Goal: Task Accomplishment & Management: Use online tool/utility

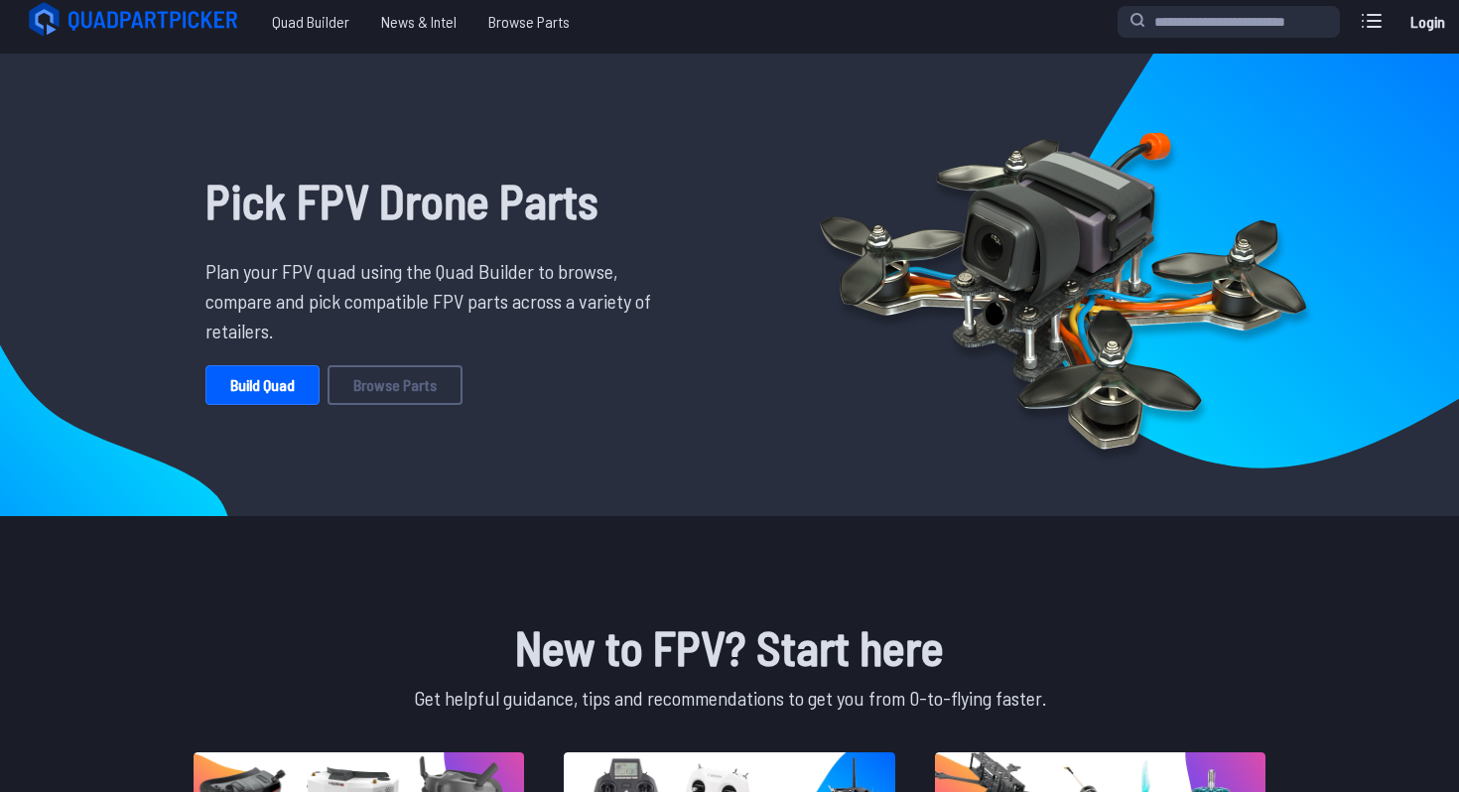
scroll to position [11, 0]
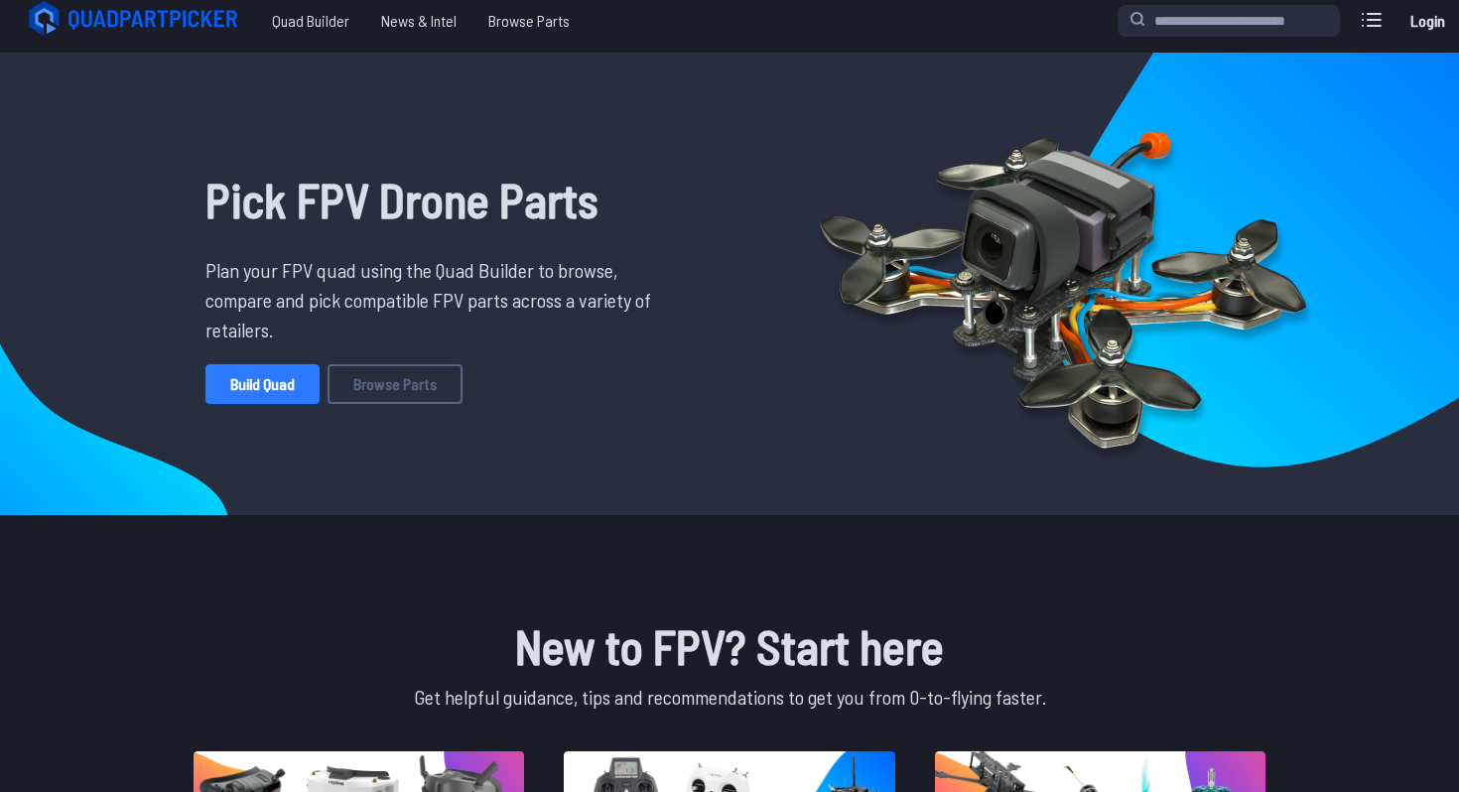
click at [283, 395] on link "Build Quad" at bounding box center [262, 384] width 114 height 40
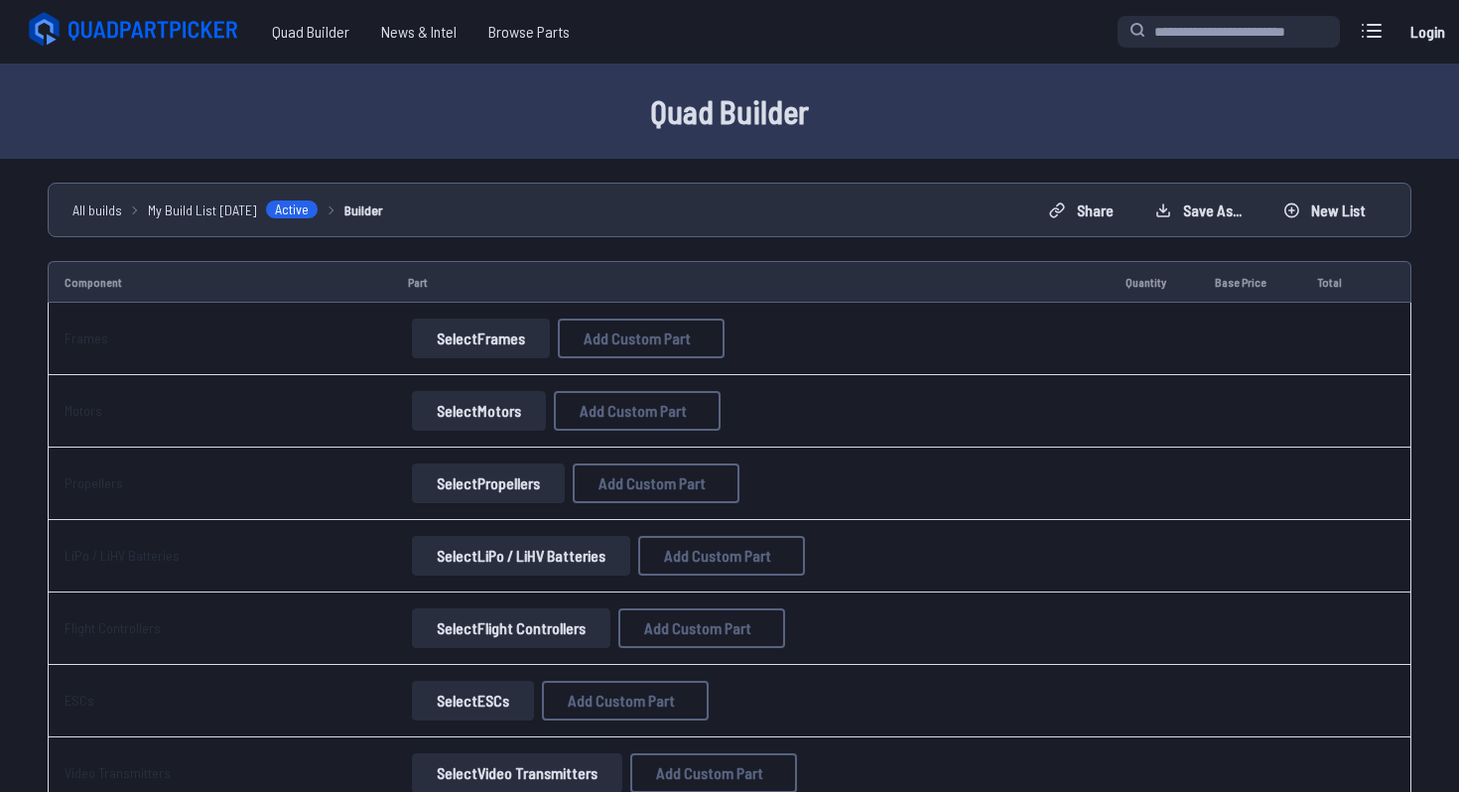
click at [485, 331] on button "Select Frames" at bounding box center [481, 339] width 138 height 40
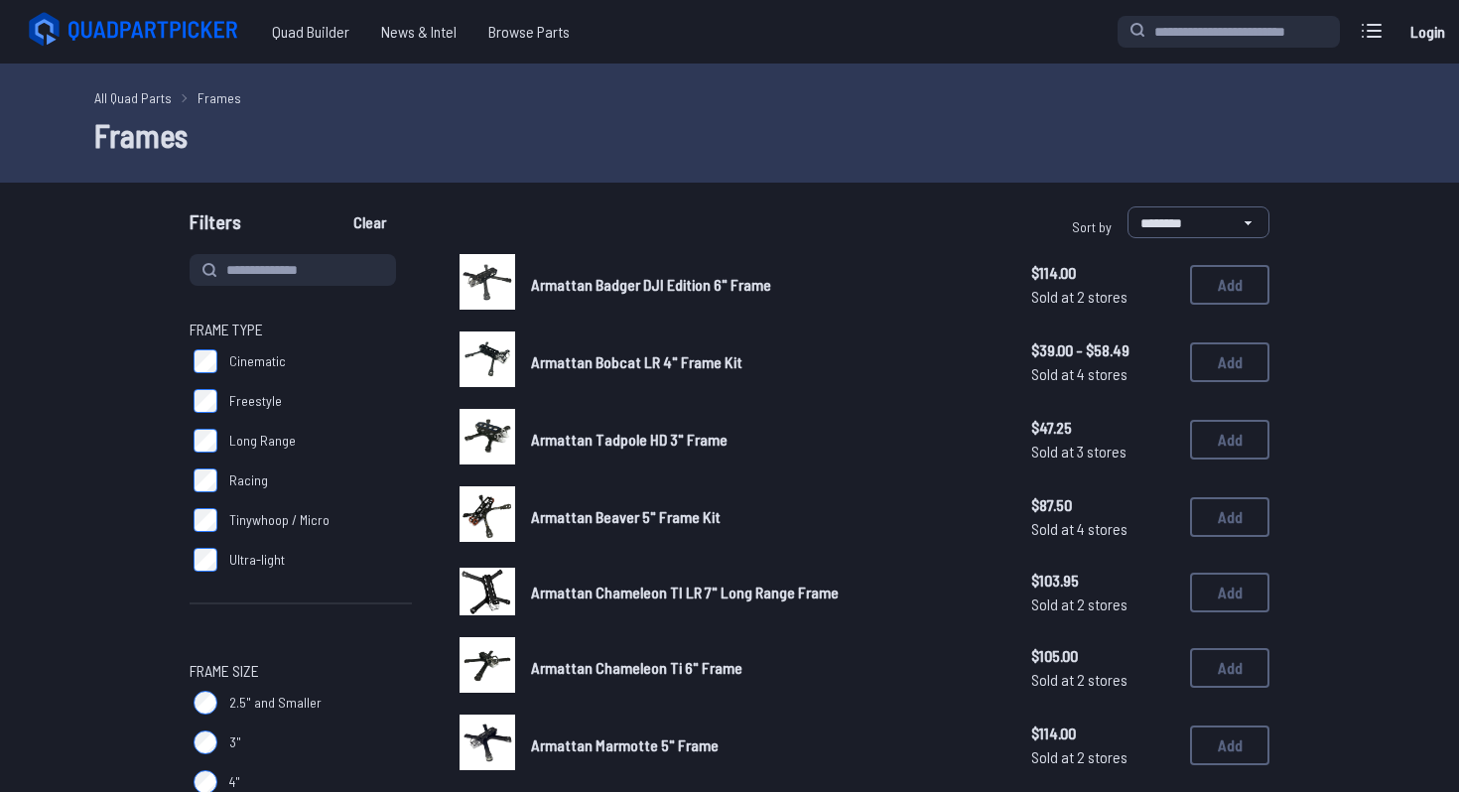
click at [475, 351] on div at bounding box center [488, 359] width 56 height 56
